Goal: Find specific page/section

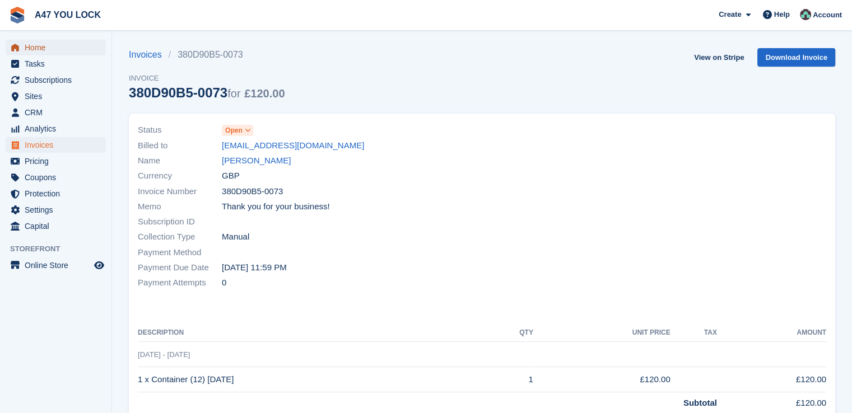
click at [35, 46] on span "Home" at bounding box center [58, 48] width 67 height 16
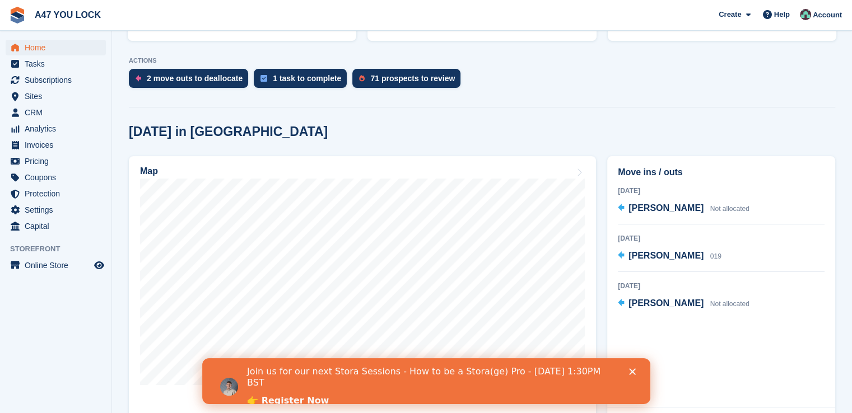
scroll to position [268, 0]
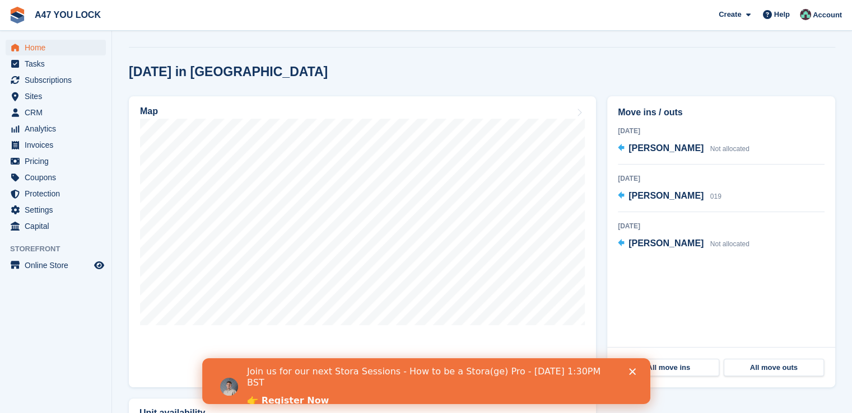
click at [634, 373] on polygon "Close" at bounding box center [632, 372] width 7 height 7
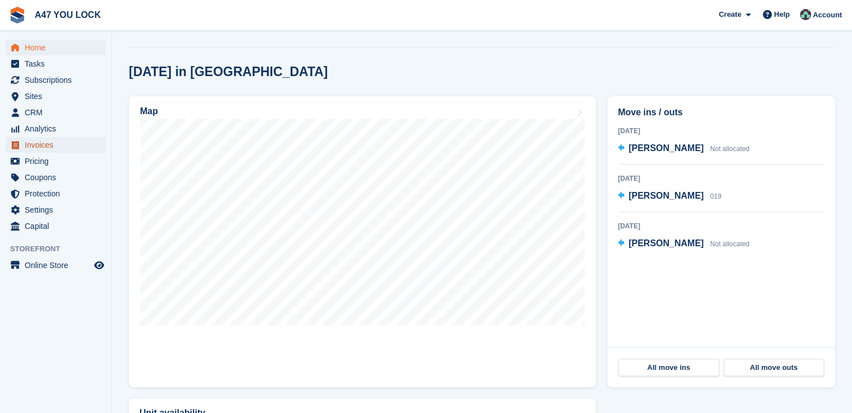
click at [41, 149] on span "Invoices" at bounding box center [58, 145] width 67 height 16
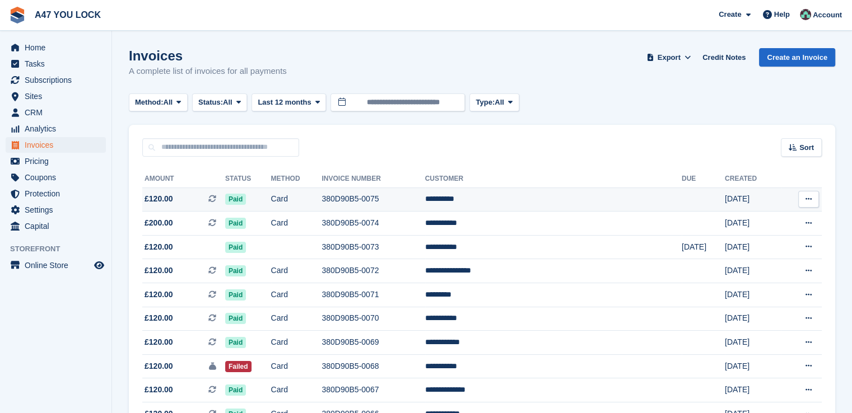
click at [271, 202] on td "Paid" at bounding box center [248, 200] width 46 height 24
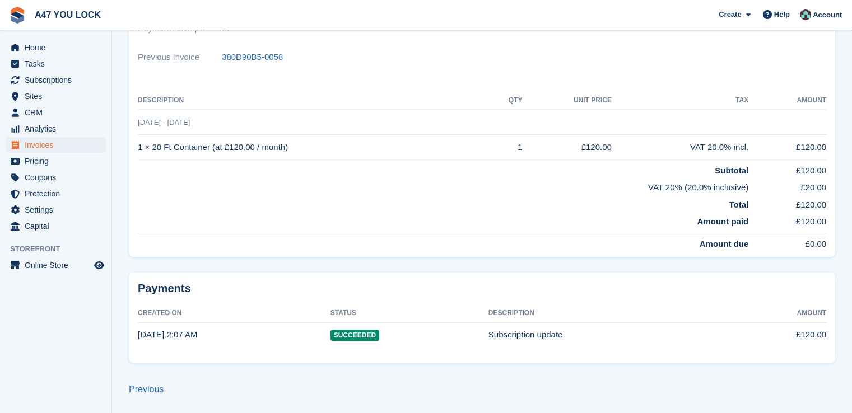
scroll to position [217, 0]
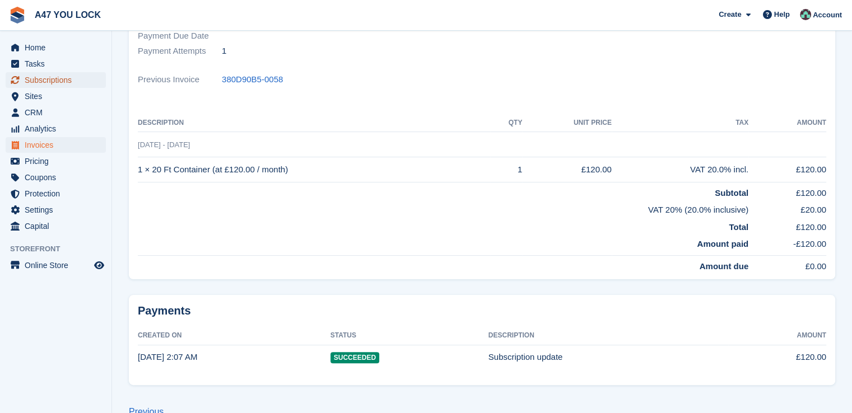
click at [45, 76] on span "Subscriptions" at bounding box center [58, 80] width 67 height 16
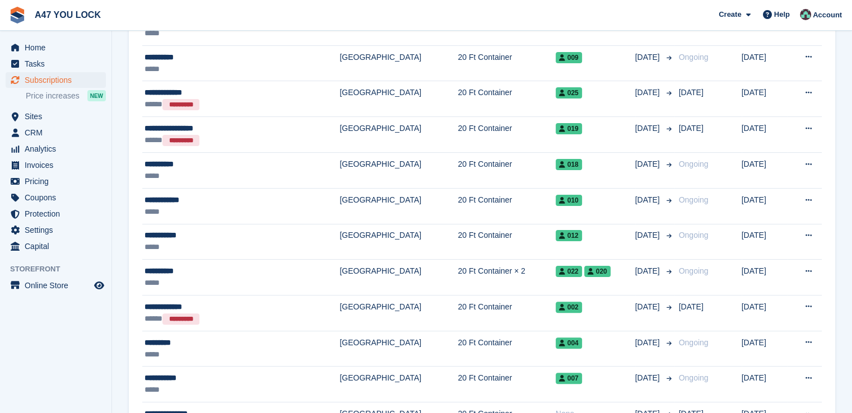
scroll to position [254, 0]
